Goal: Information Seeking & Learning: Compare options

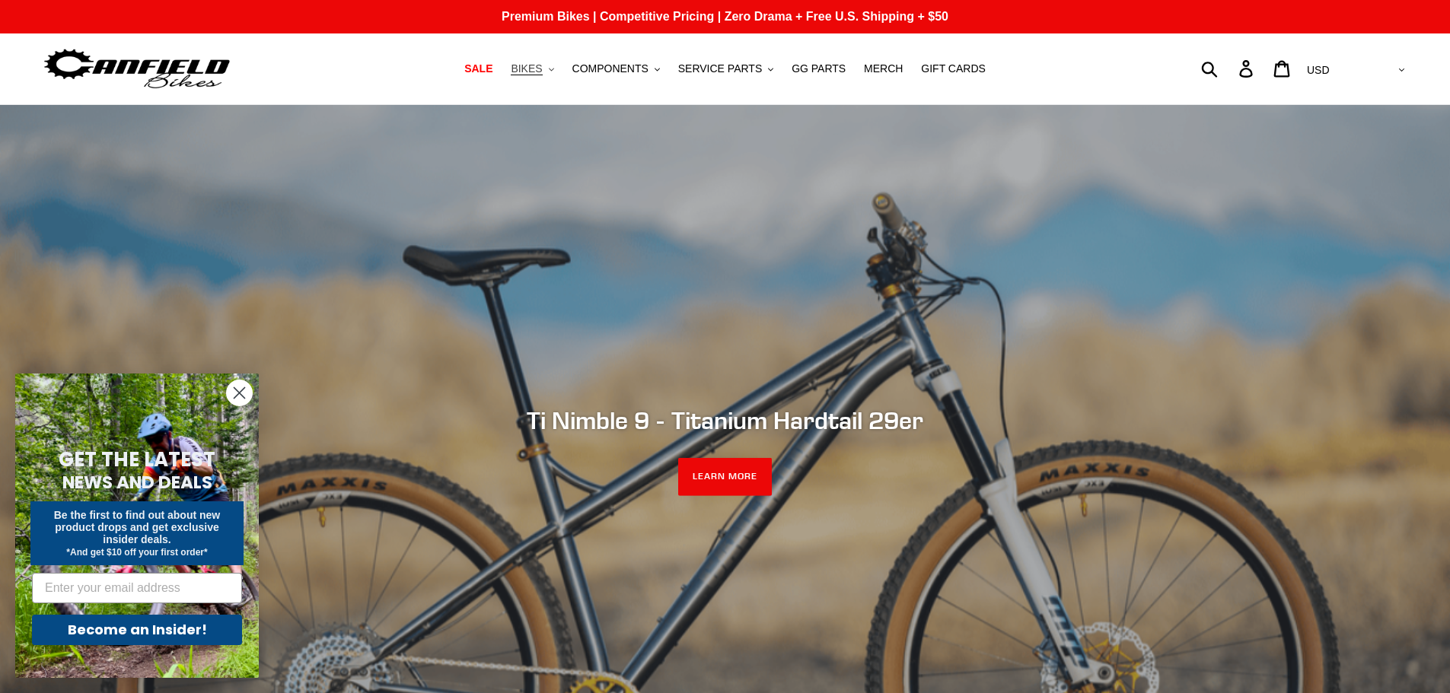
click at [542, 64] on span "BIKES" at bounding box center [526, 68] width 31 height 13
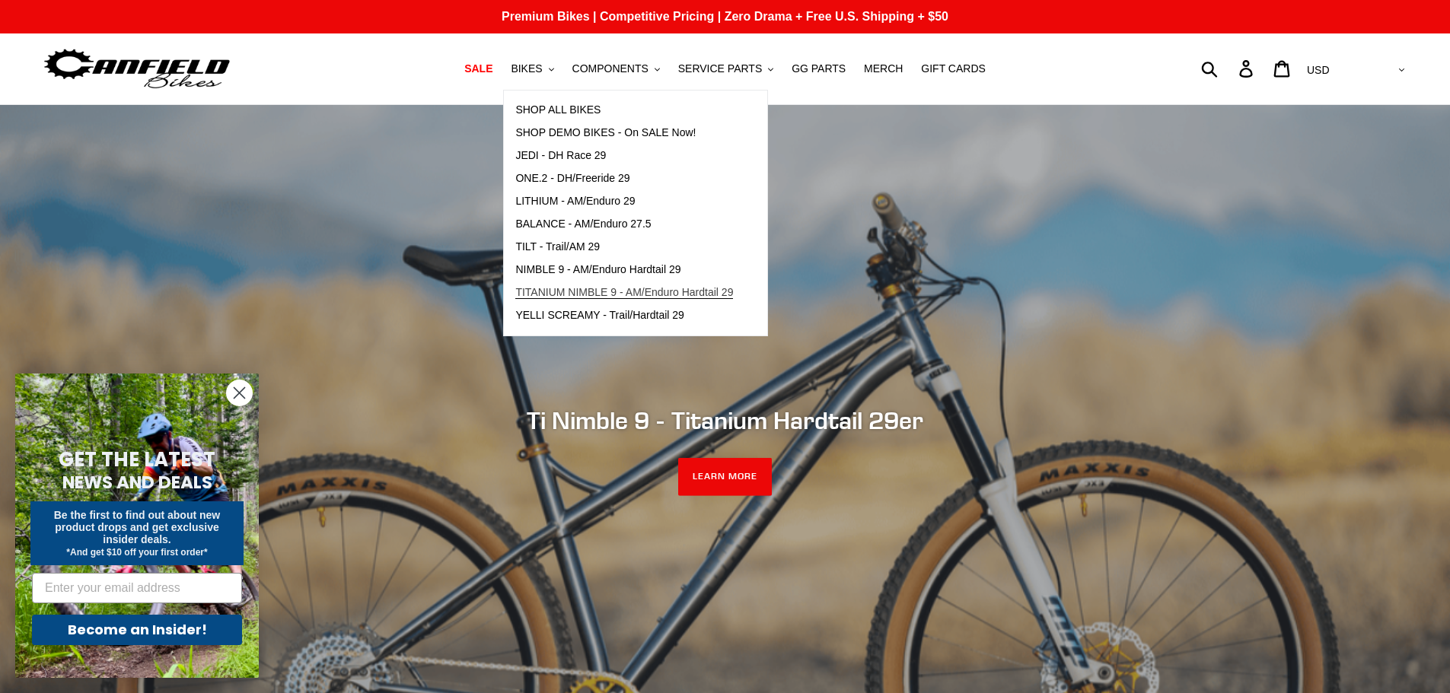
click at [728, 294] on span "TITANIUM NIMBLE 9 - AM/Enduro Hardtail 29" at bounding box center [624, 292] width 218 height 13
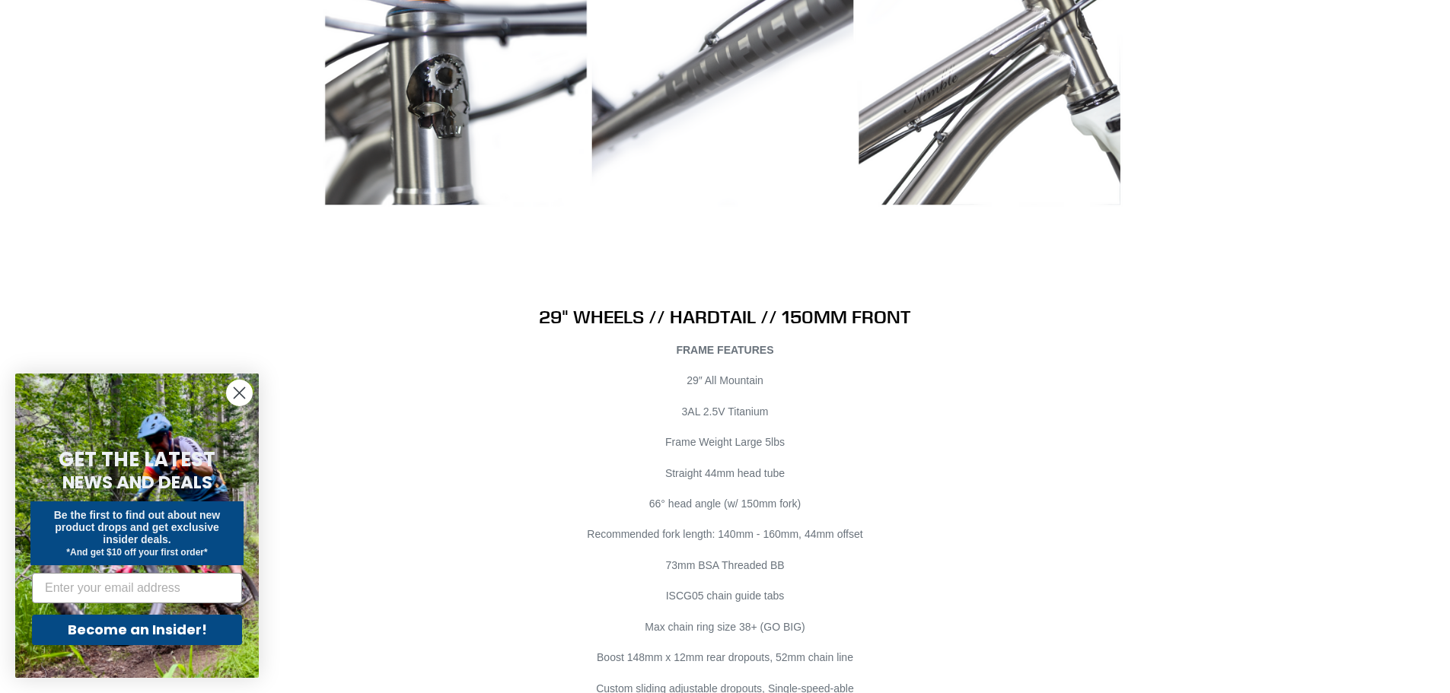
scroll to position [8143, 0]
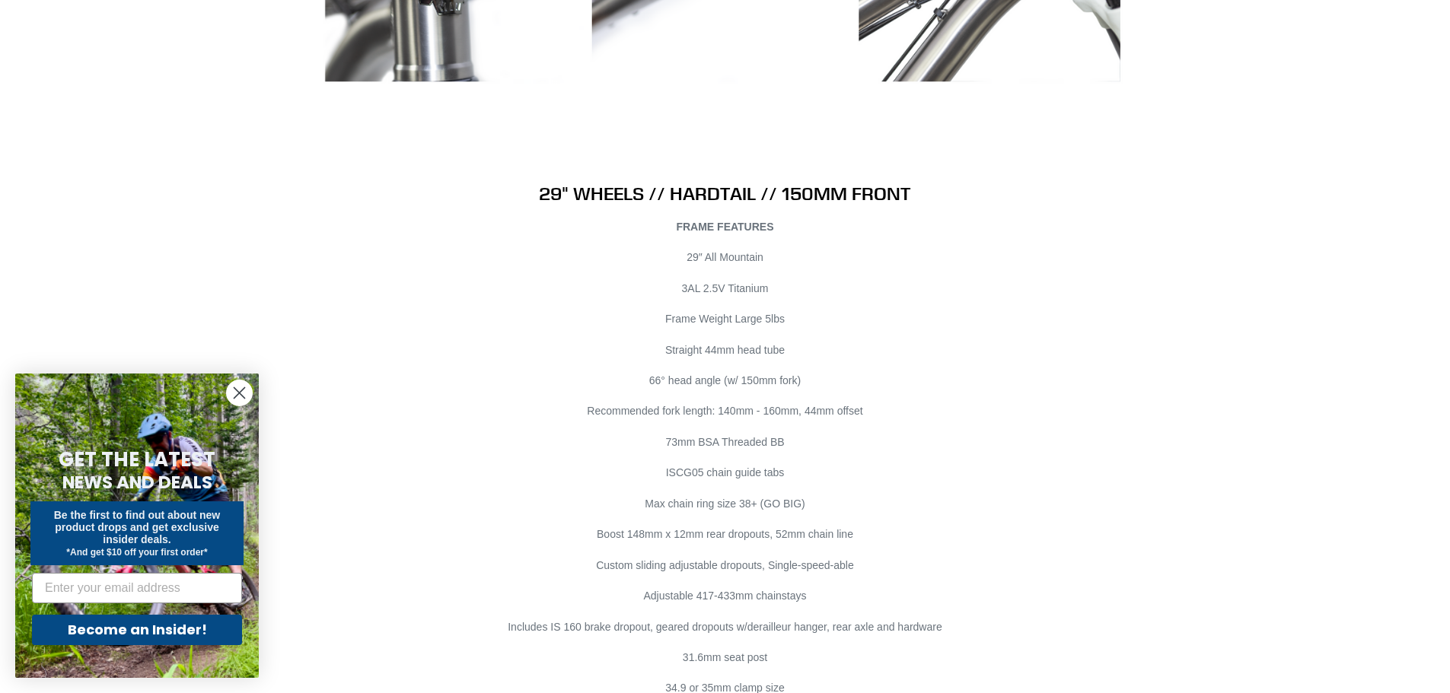
drag, startPoint x: 1149, startPoint y: 460, endPoint x: 1166, endPoint y: 337, distance: 124.4
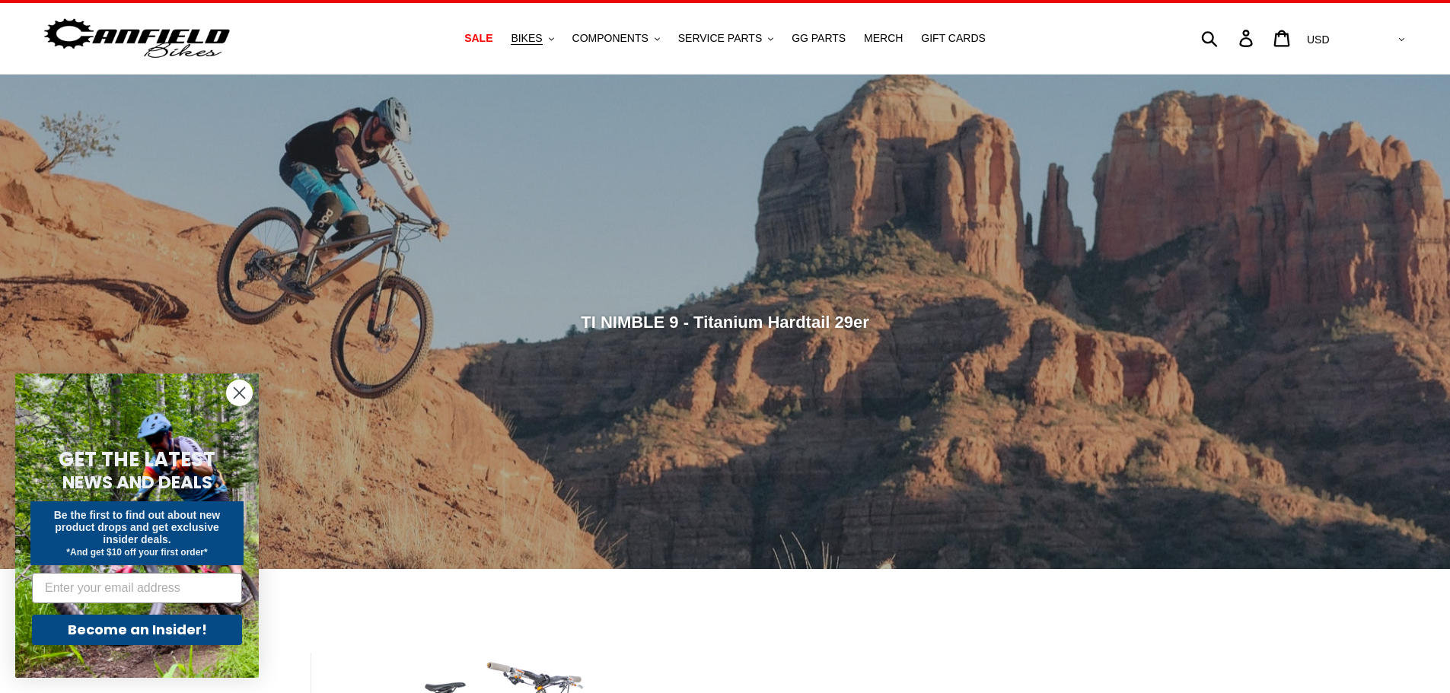
scroll to position [0, 0]
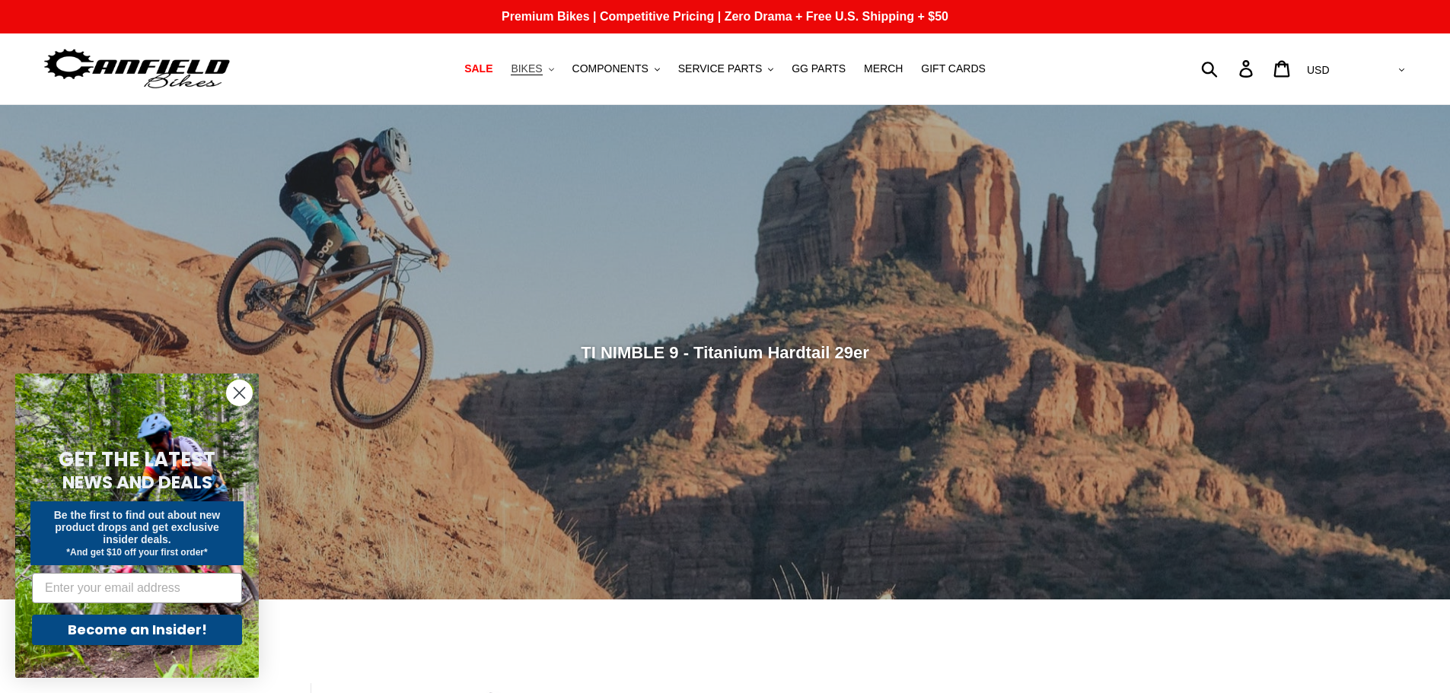
click at [561, 78] on button "BIKES .cls-1{fill:#231f20}" at bounding box center [532, 69] width 58 height 21
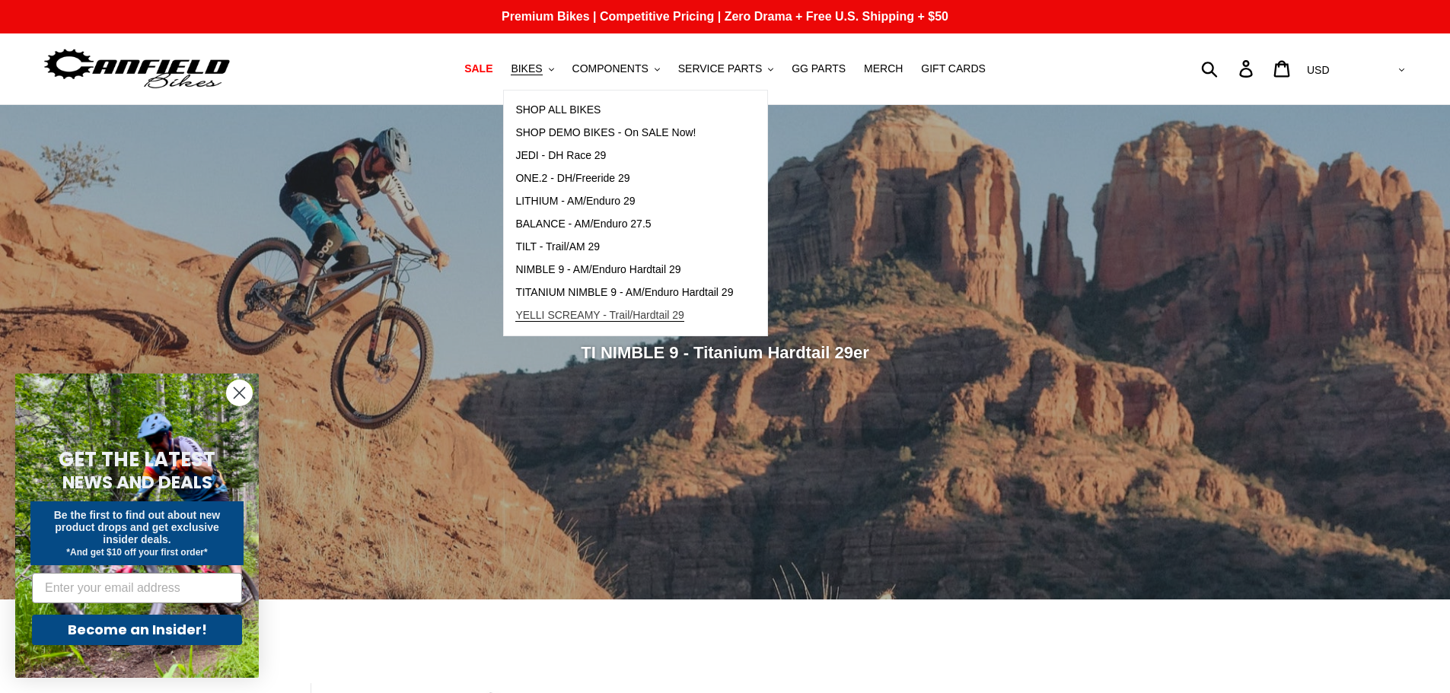
click at [684, 320] on span "YELLI SCREAMY - Trail/Hardtail 29" at bounding box center [599, 315] width 169 height 13
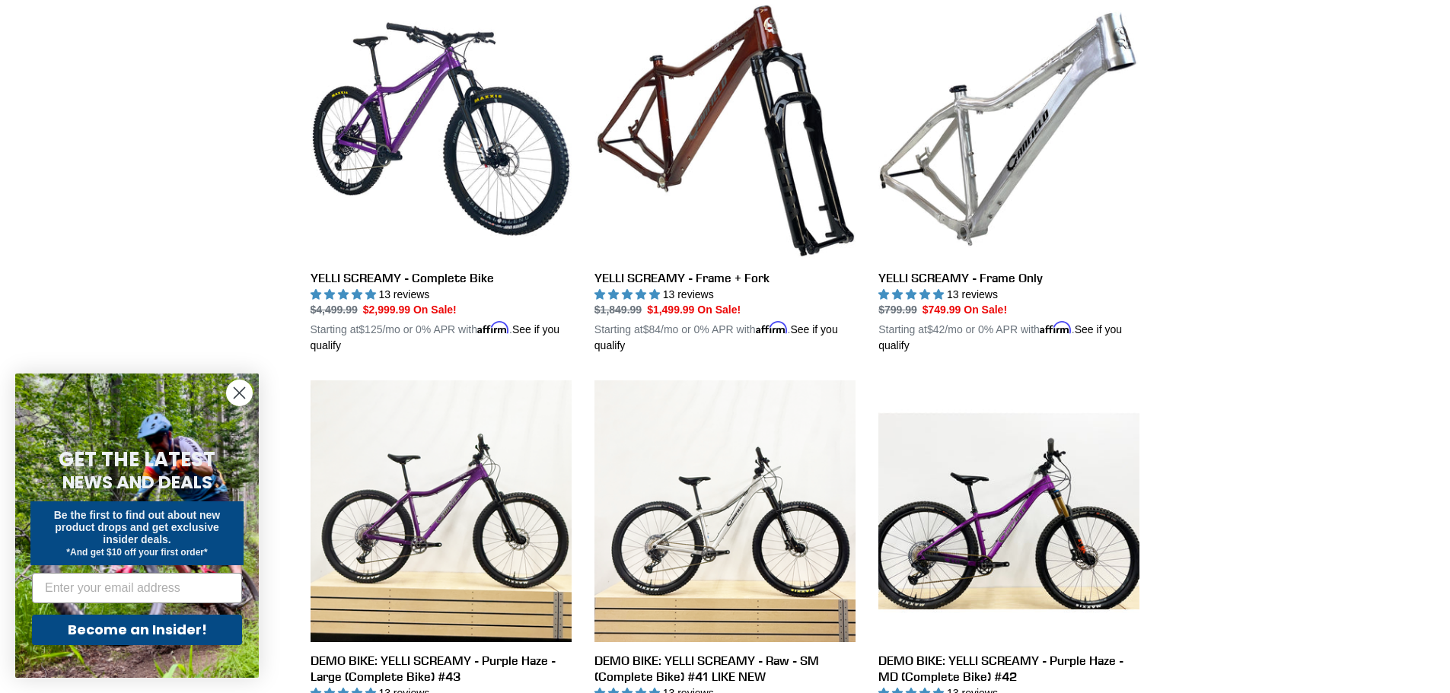
scroll to position [381, 0]
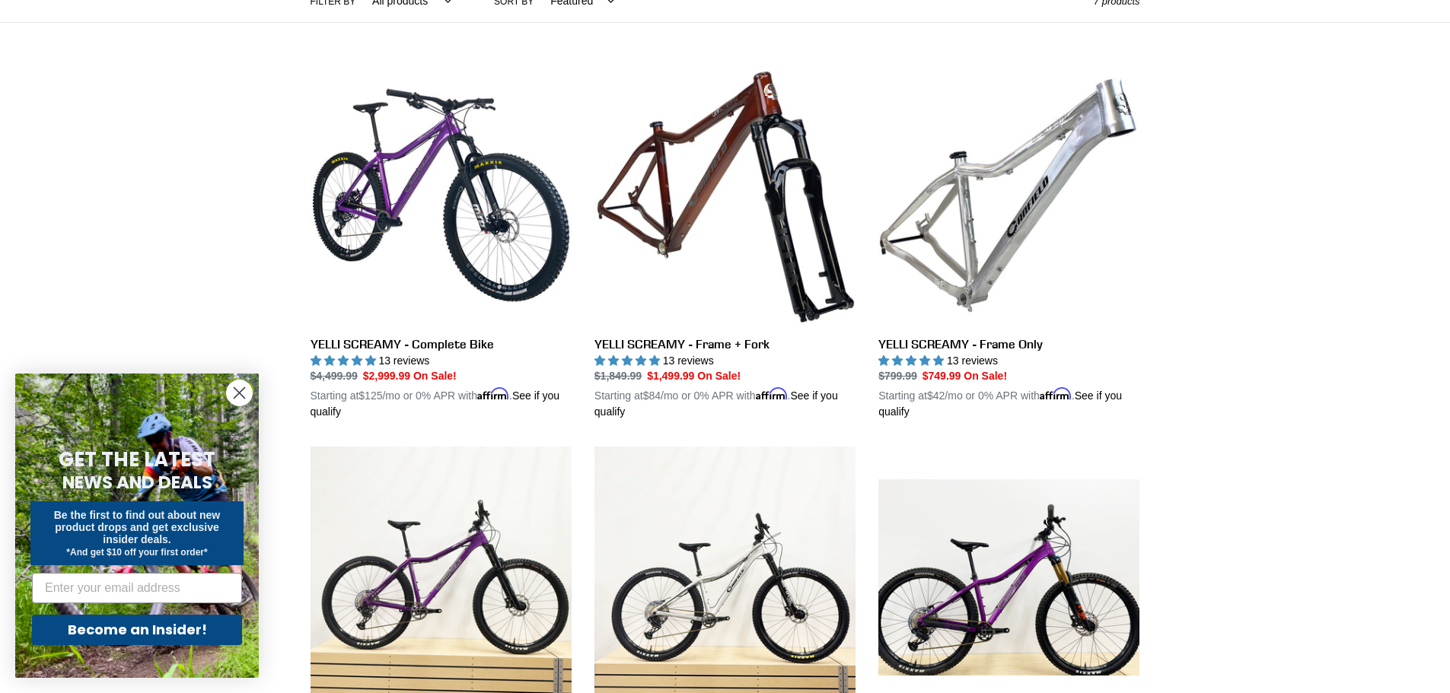
click at [227, 401] on icon "Close dialog" at bounding box center [239, 393] width 27 height 27
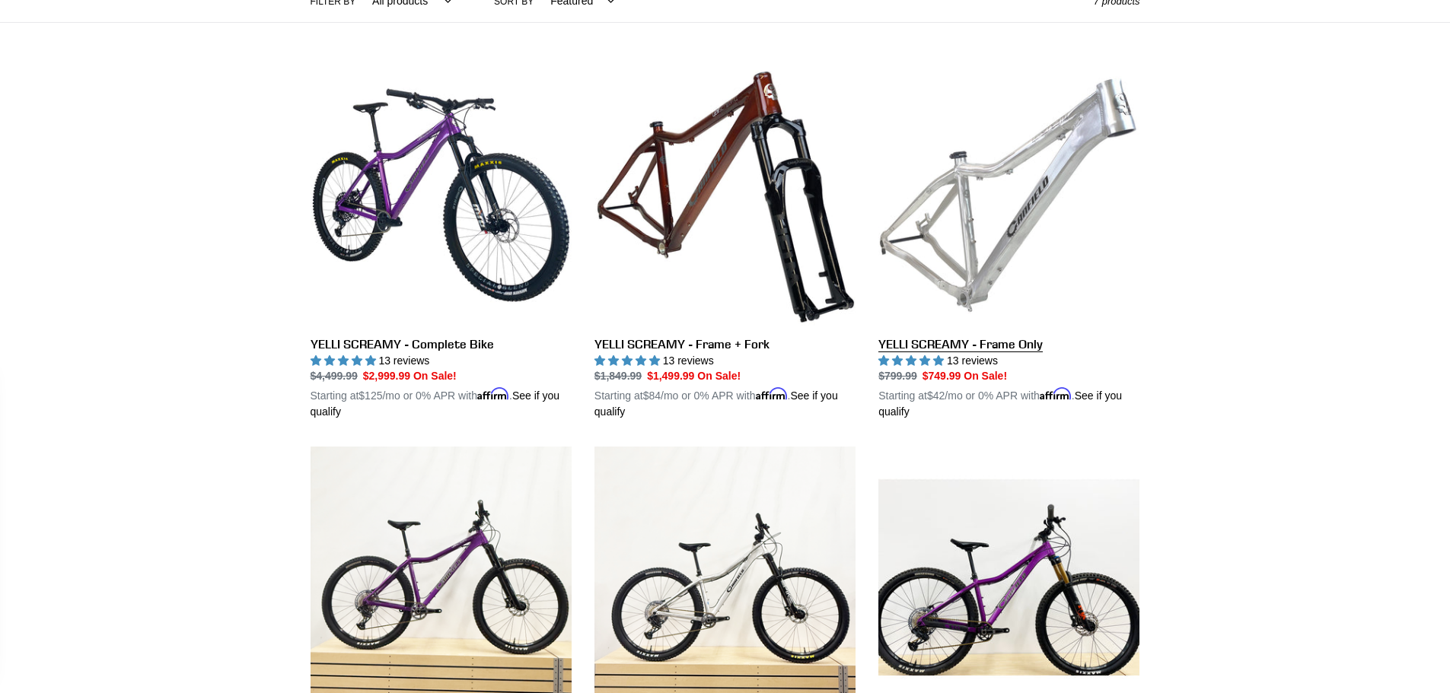
click at [1030, 212] on link "YELLI SCREAMY - Frame Only" at bounding box center [1008, 243] width 261 height 356
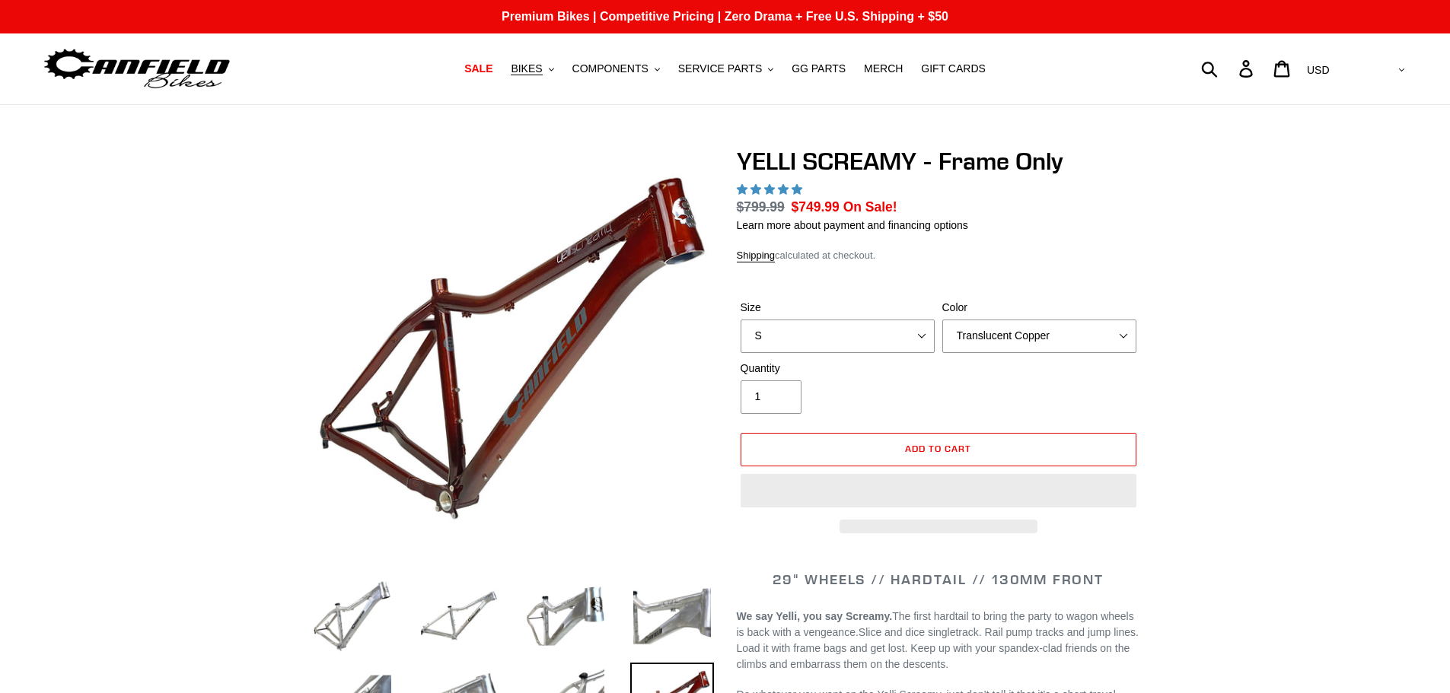
select select "highest-rating"
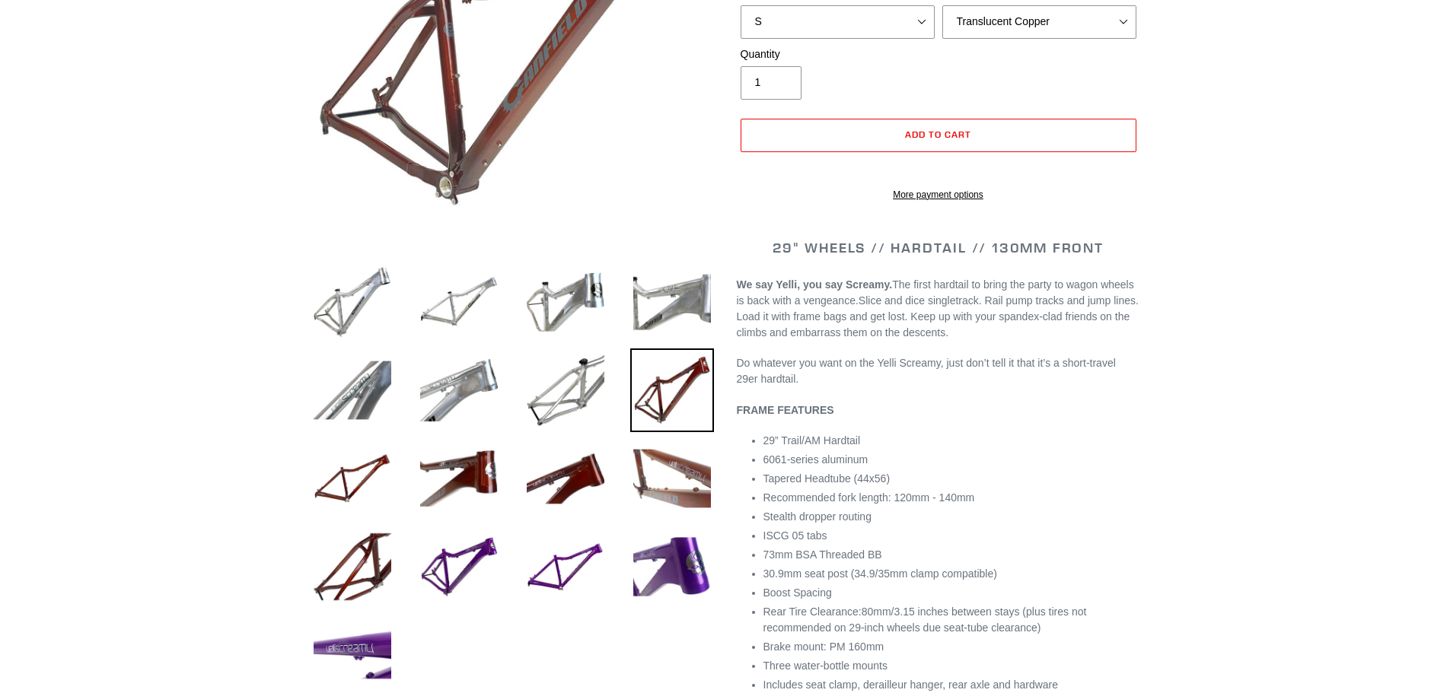
scroll to position [381, 0]
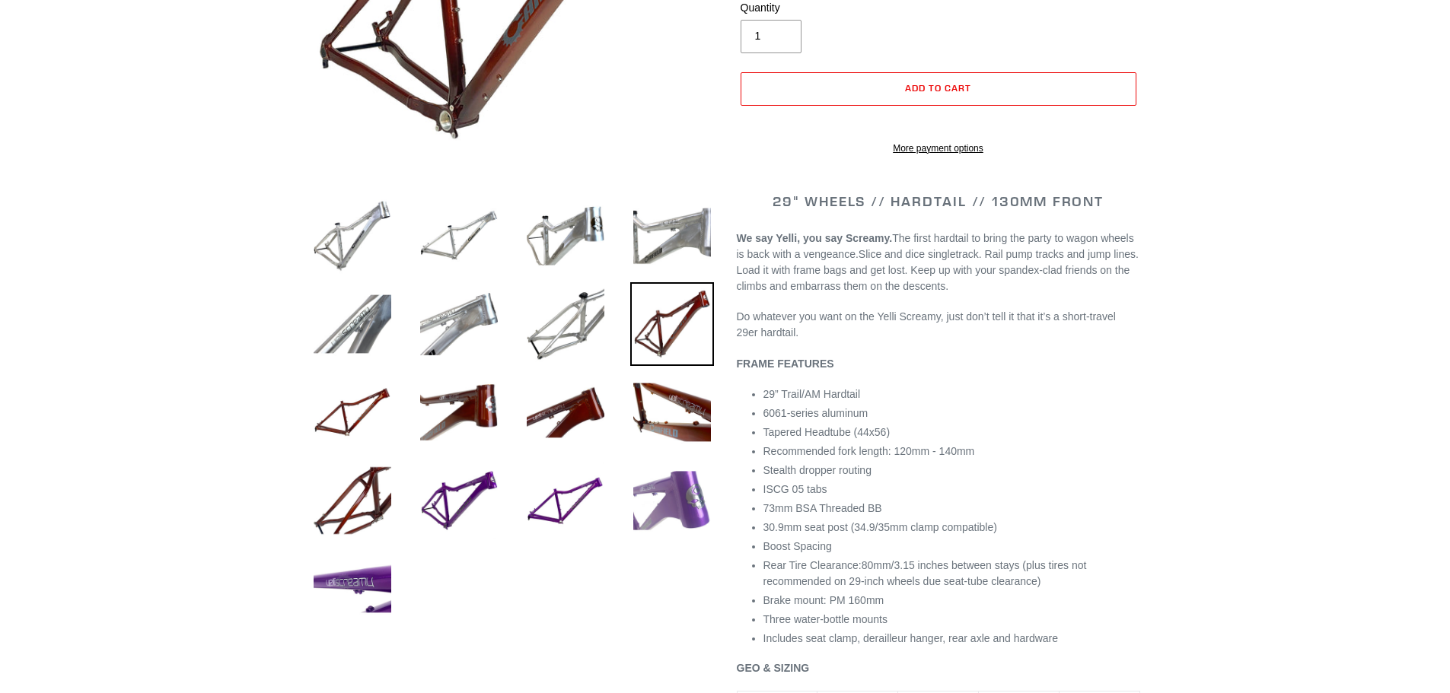
click at [689, 481] on img at bounding box center [672, 501] width 84 height 84
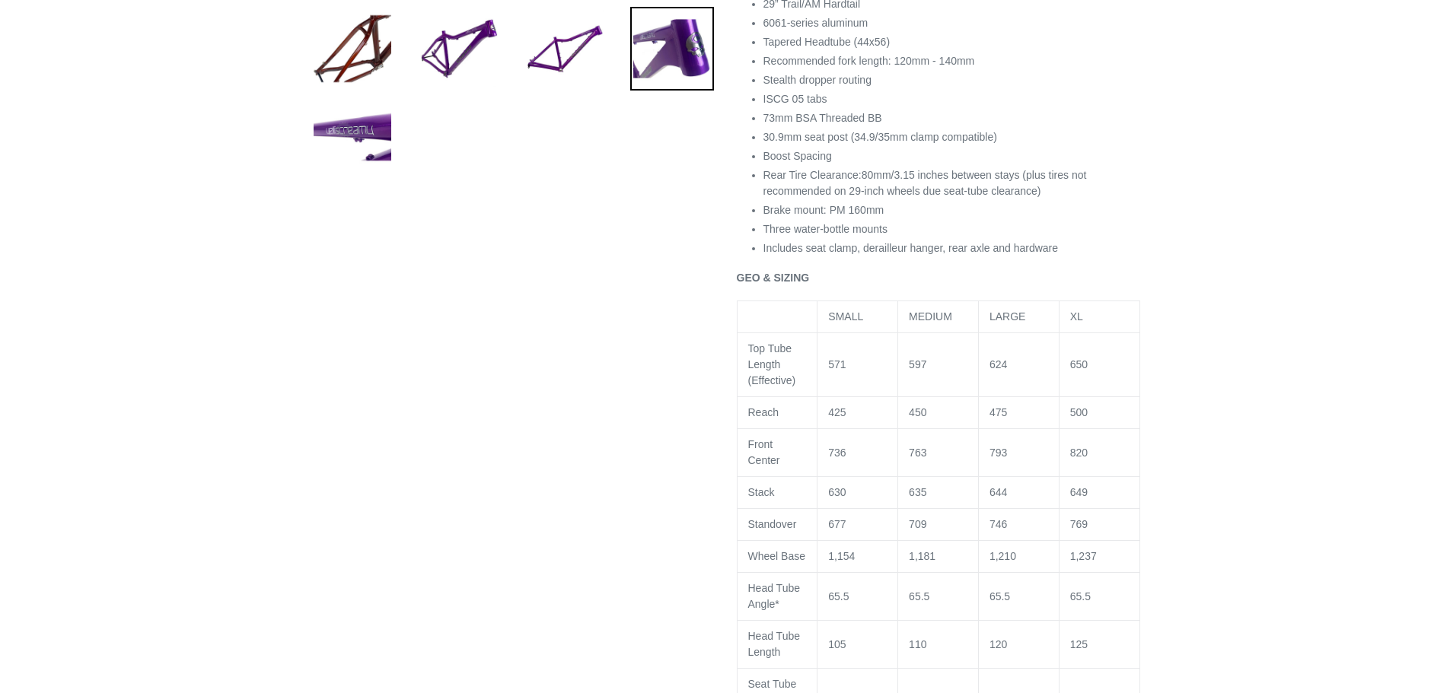
scroll to position [837, 0]
